Goal: Task Accomplishment & Management: Use online tool/utility

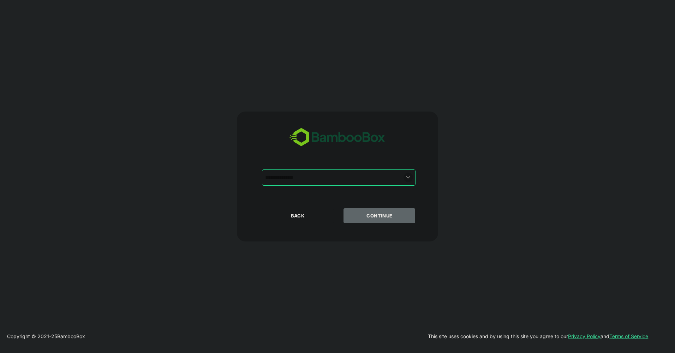
click at [407, 178] on icon "Open" at bounding box center [408, 177] width 8 height 8
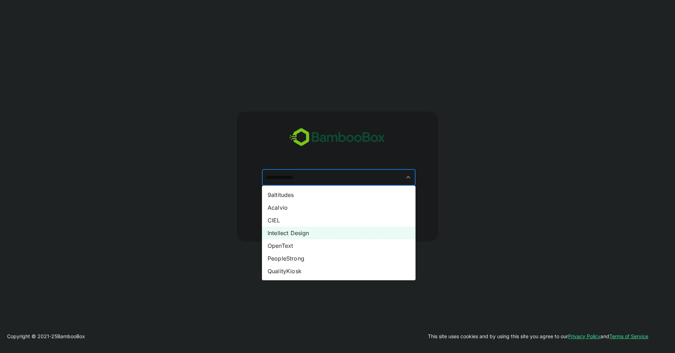
click at [344, 233] on li "Intellect Design" at bounding box center [339, 233] width 154 height 13
type input "**********"
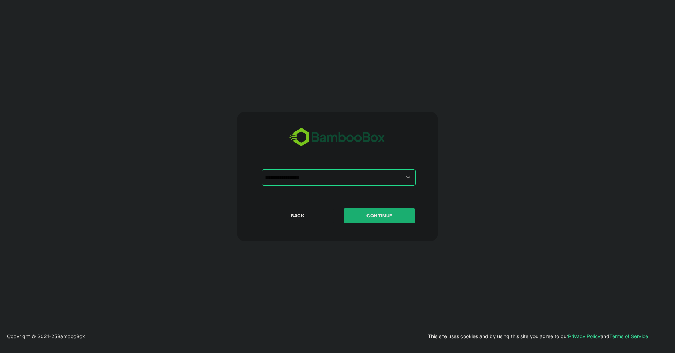
click at [390, 219] on button "CONTINUE" at bounding box center [379, 215] width 72 height 15
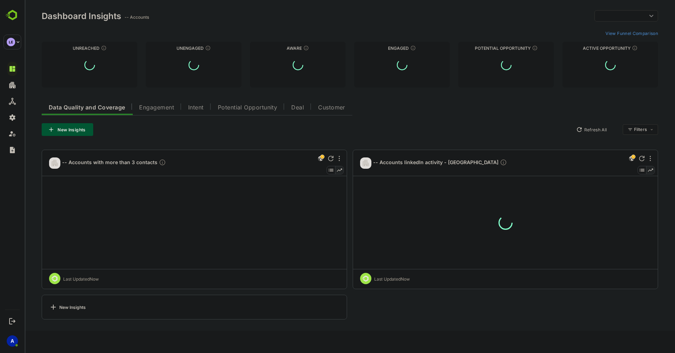
type input "**********"
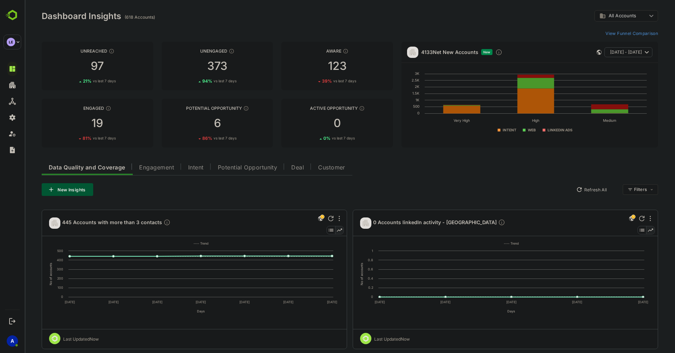
scroll to position [38, 0]
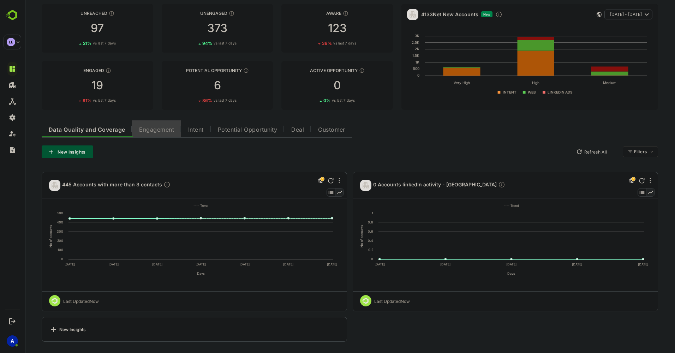
click at [163, 129] on span "Engagement" at bounding box center [156, 130] width 35 height 6
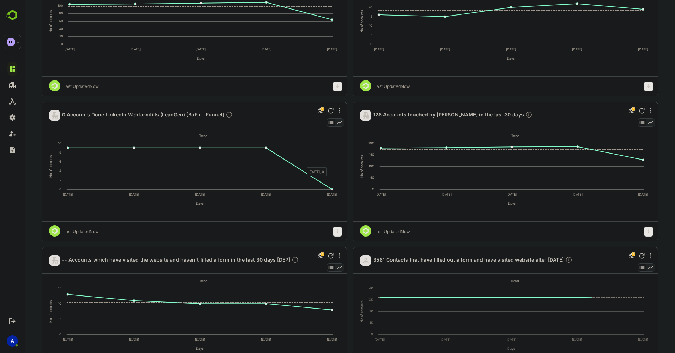
scroll to position [253, 0]
click at [652, 111] on div at bounding box center [650, 110] width 8 height 8
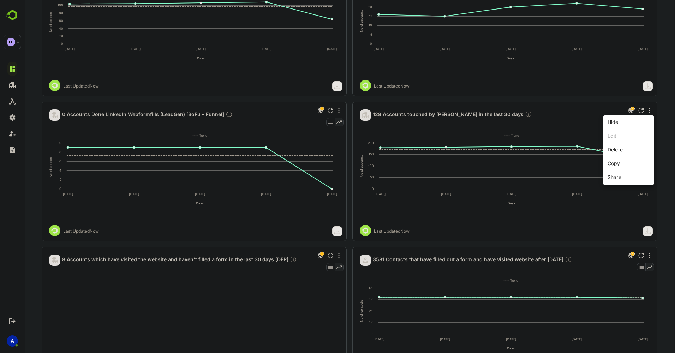
click at [659, 131] on div at bounding box center [350, 176] width 650 height 353
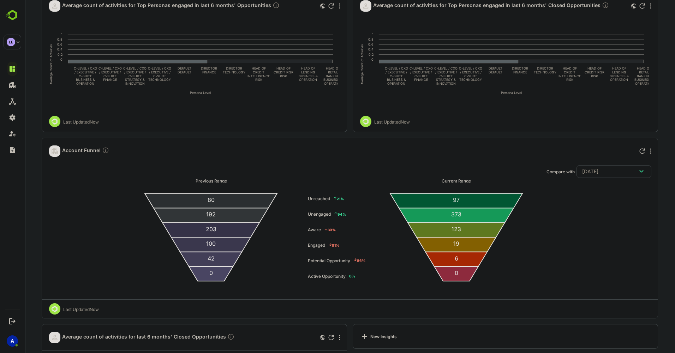
scroll to position [1378, 0]
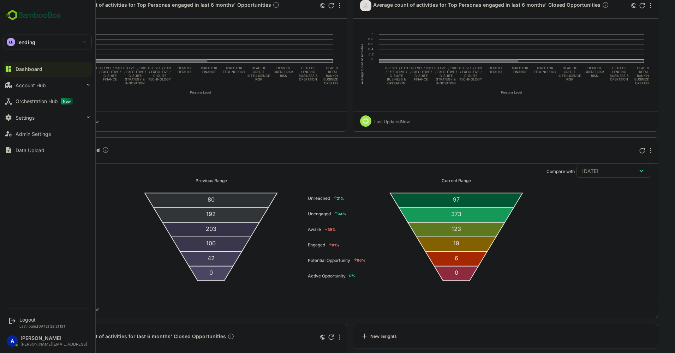
click at [37, 42] on div "LE lending" at bounding box center [43, 42] width 79 height 14
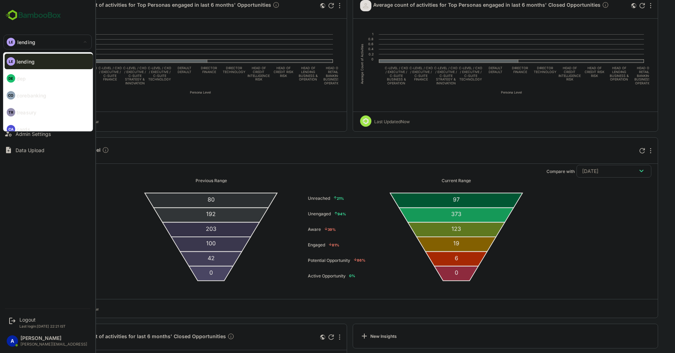
scroll to position [24, 0]
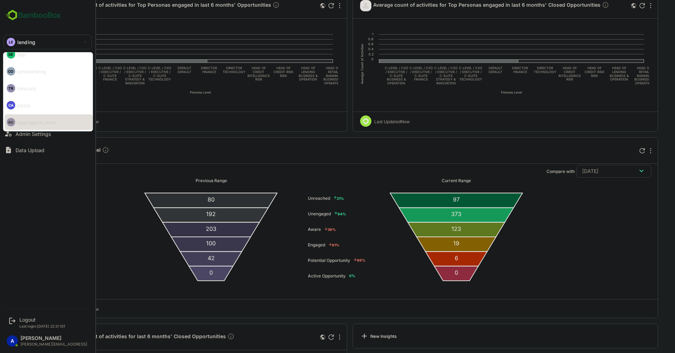
click at [48, 125] on p "aggregator_view" at bounding box center [37, 122] width 40 height 7
type input "**********"
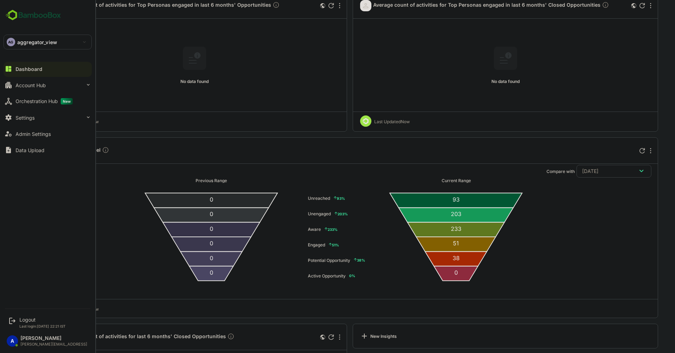
click at [66, 44] on div "AG aggregator_view" at bounding box center [43, 42] width 79 height 14
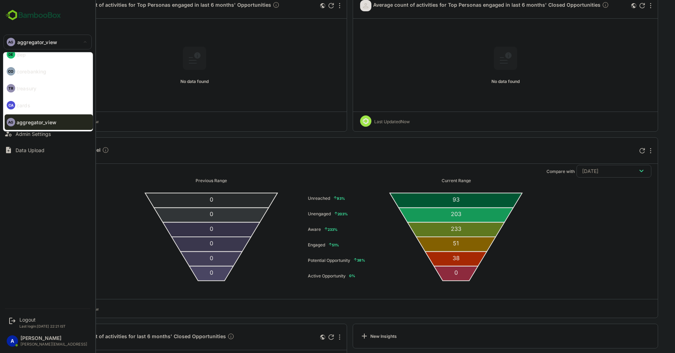
click at [46, 88] on li "TR treasury" at bounding box center [49, 88] width 88 height 16
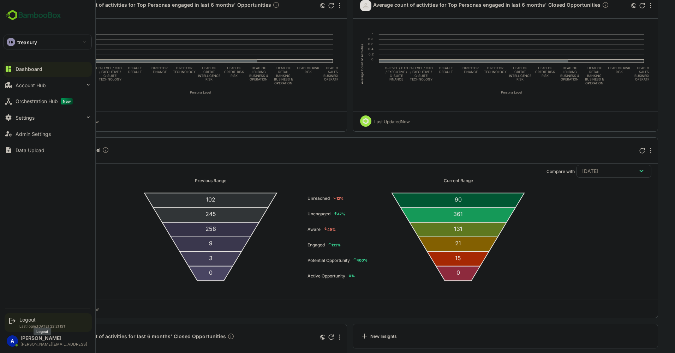
click at [27, 320] on div "Logout" at bounding box center [42, 320] width 46 height 6
